Goal: Find specific page/section: Find specific page/section

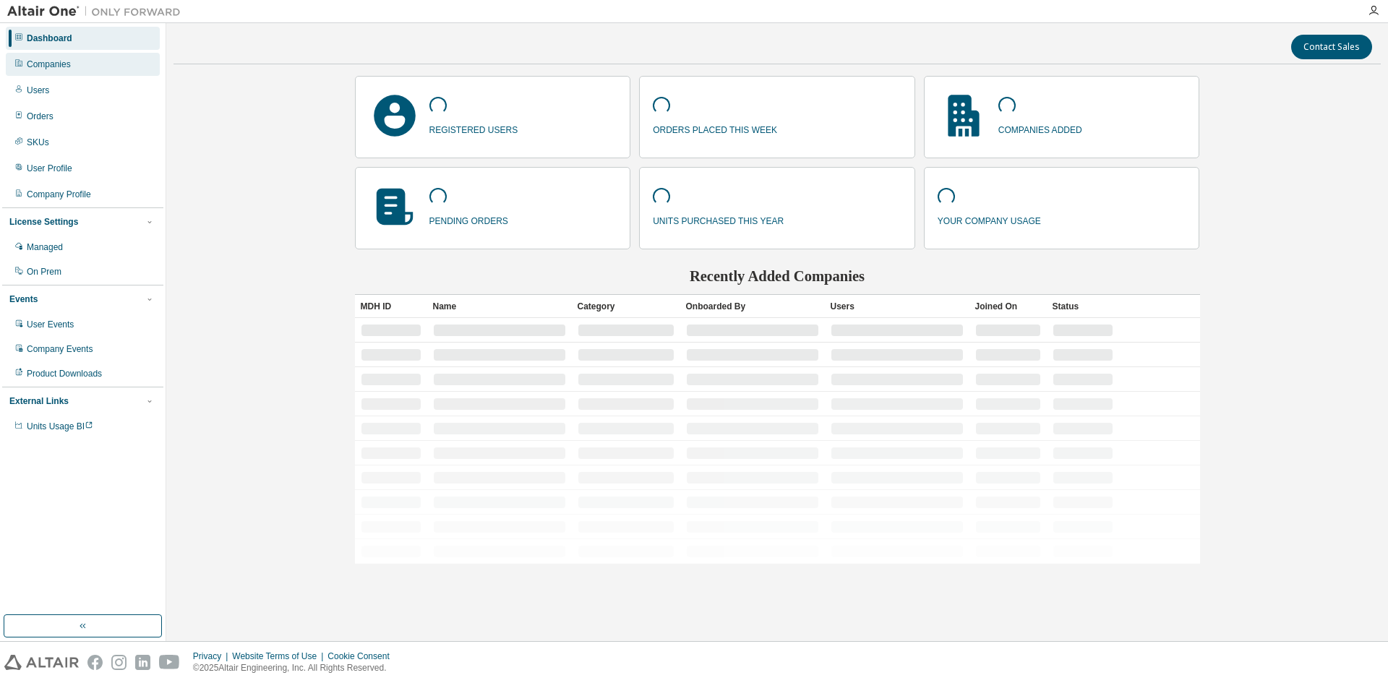
click at [56, 63] on div "Companies" at bounding box center [49, 65] width 44 height 12
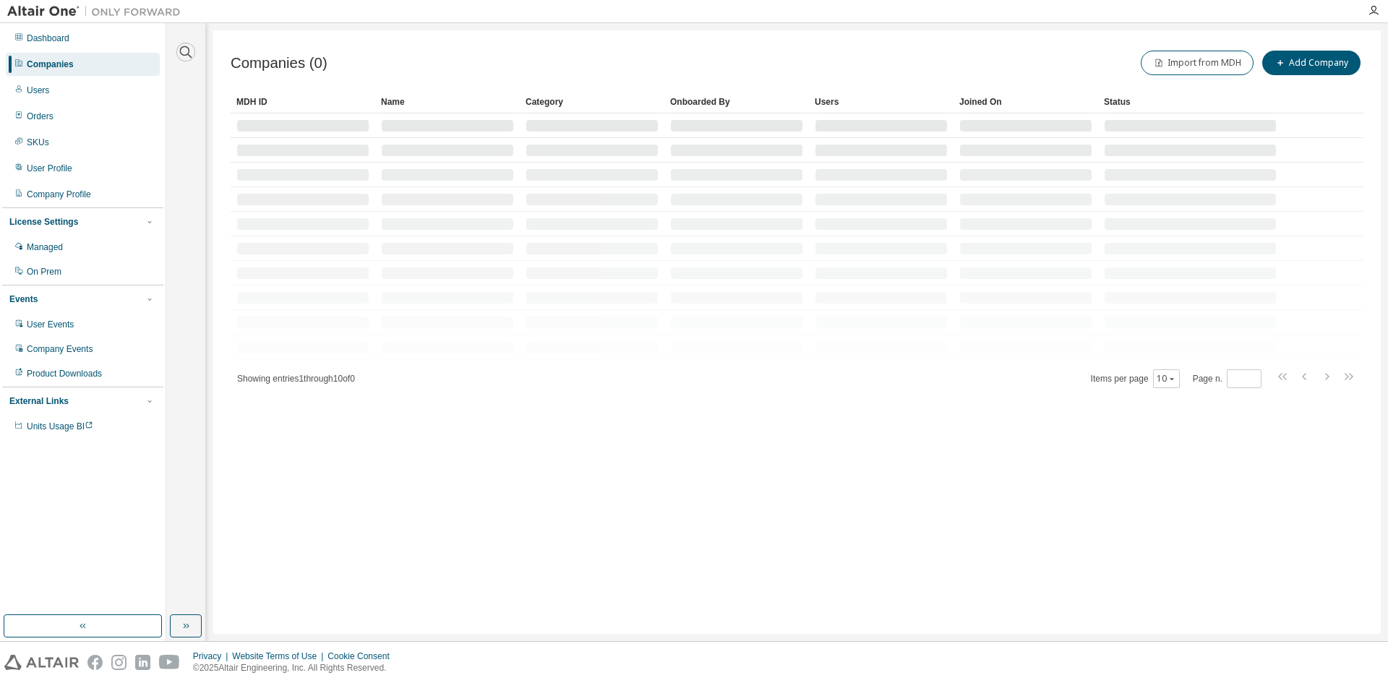
click at [183, 50] on icon "button" at bounding box center [185, 51] width 17 height 17
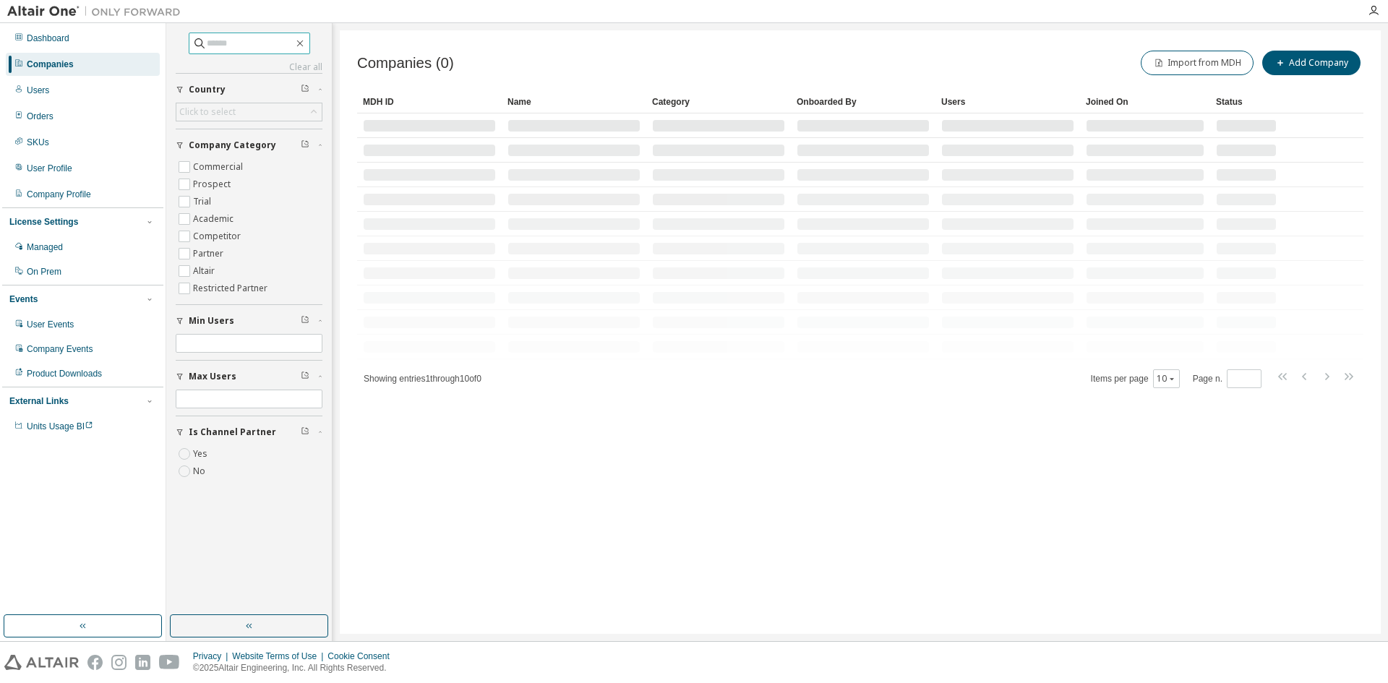
click at [225, 43] on input "text" at bounding box center [250, 43] width 87 height 14
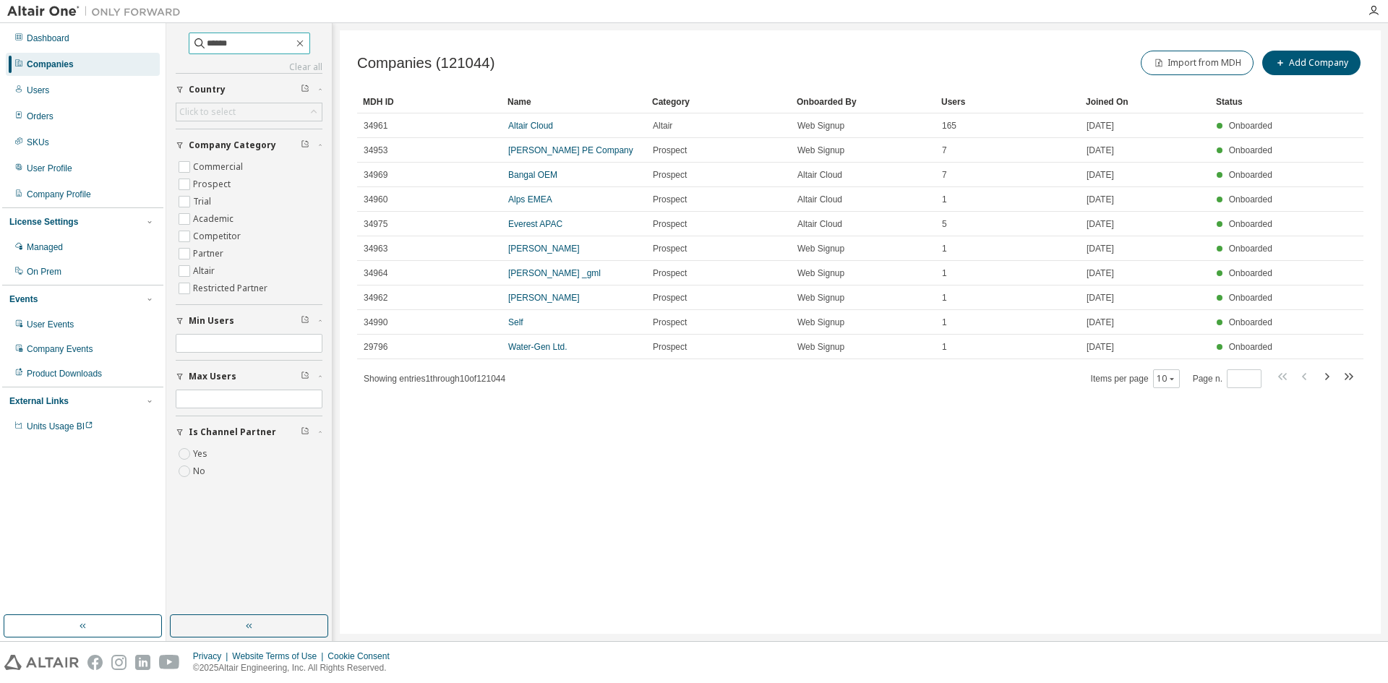
type input "******"
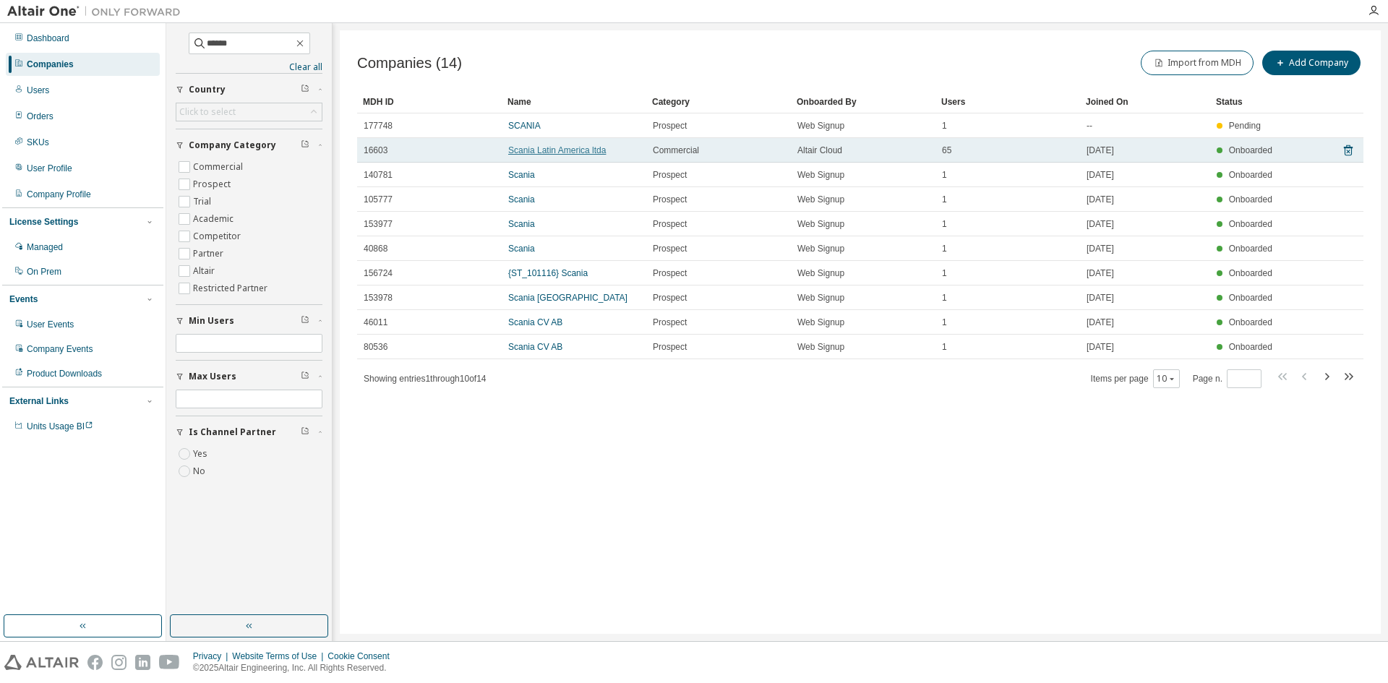
click at [548, 150] on link "Scania Latin America ltda" at bounding box center [557, 150] width 98 height 10
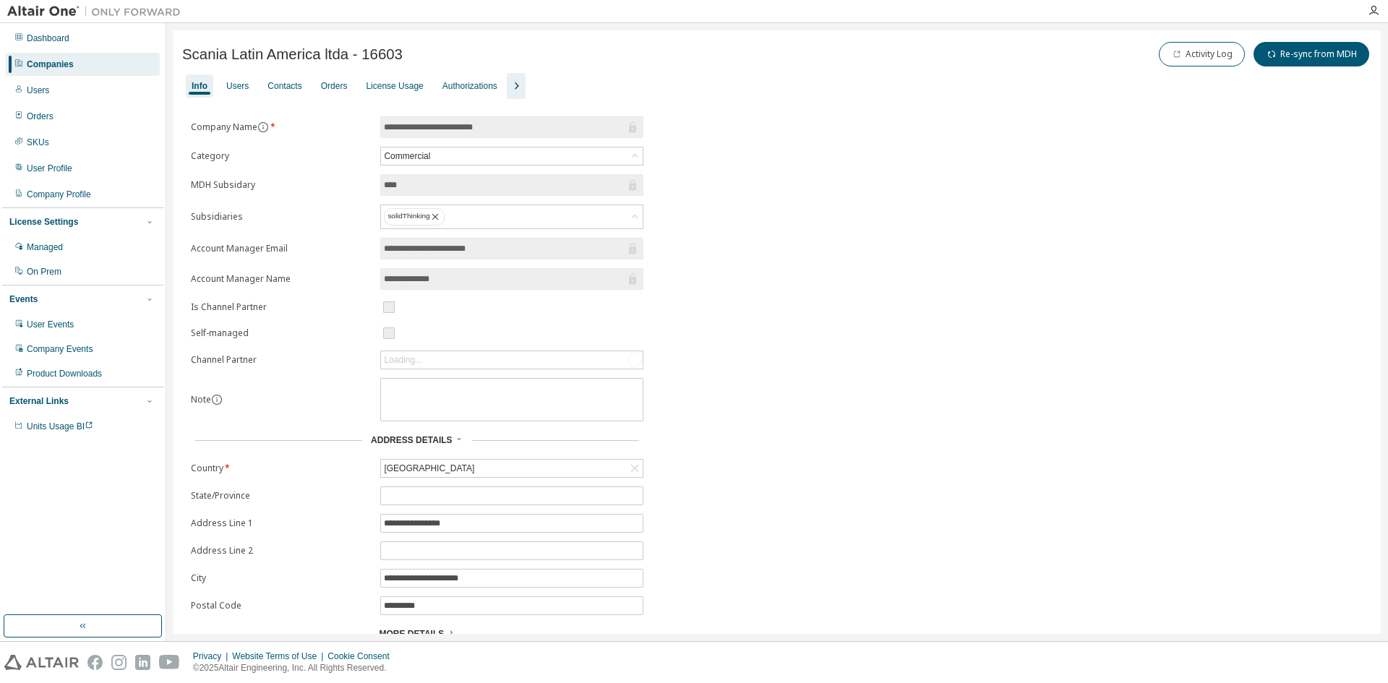
click at [507, 78] on icon "button" at bounding box center [515, 85] width 17 height 17
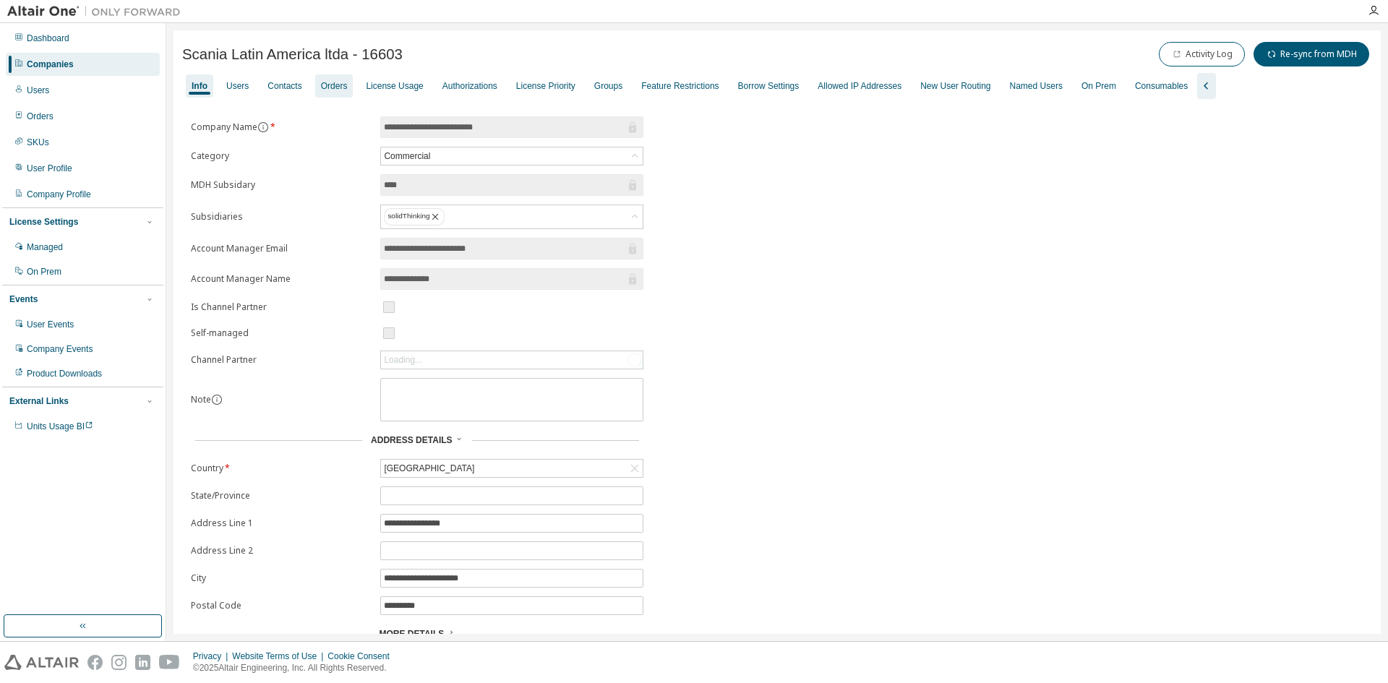
click at [330, 81] on div "Orders" at bounding box center [334, 86] width 27 height 12
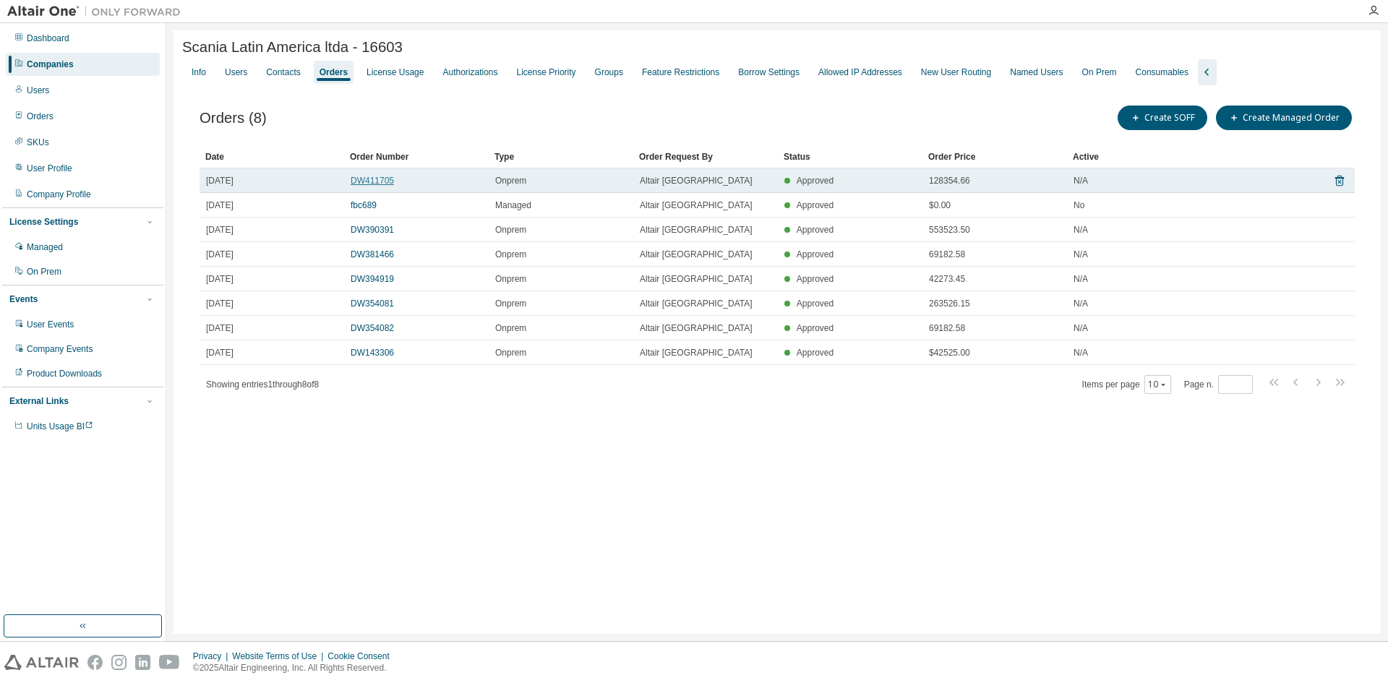
click at [369, 186] on link "DW411705" at bounding box center [372, 181] width 43 height 10
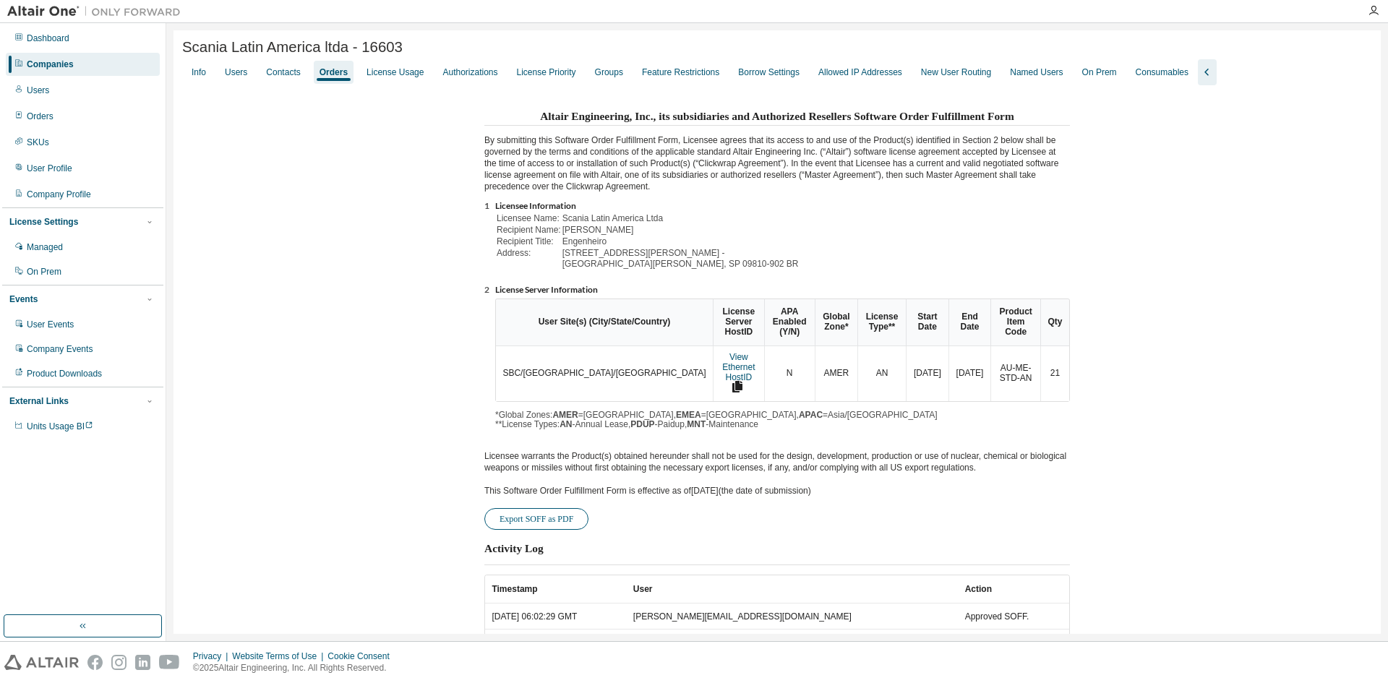
click at [535, 508] on button "Export SOFF as PDF" at bounding box center [536, 519] width 104 height 22
